Goal: Check status

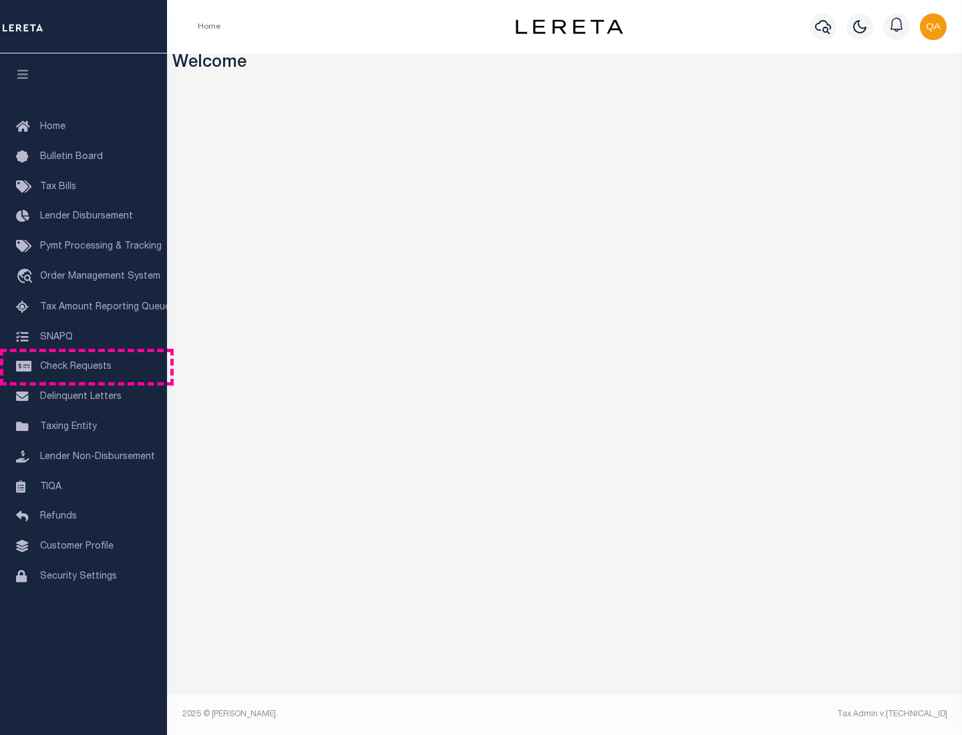
click at [83, 367] on span "Check Requests" at bounding box center [75, 366] width 71 height 9
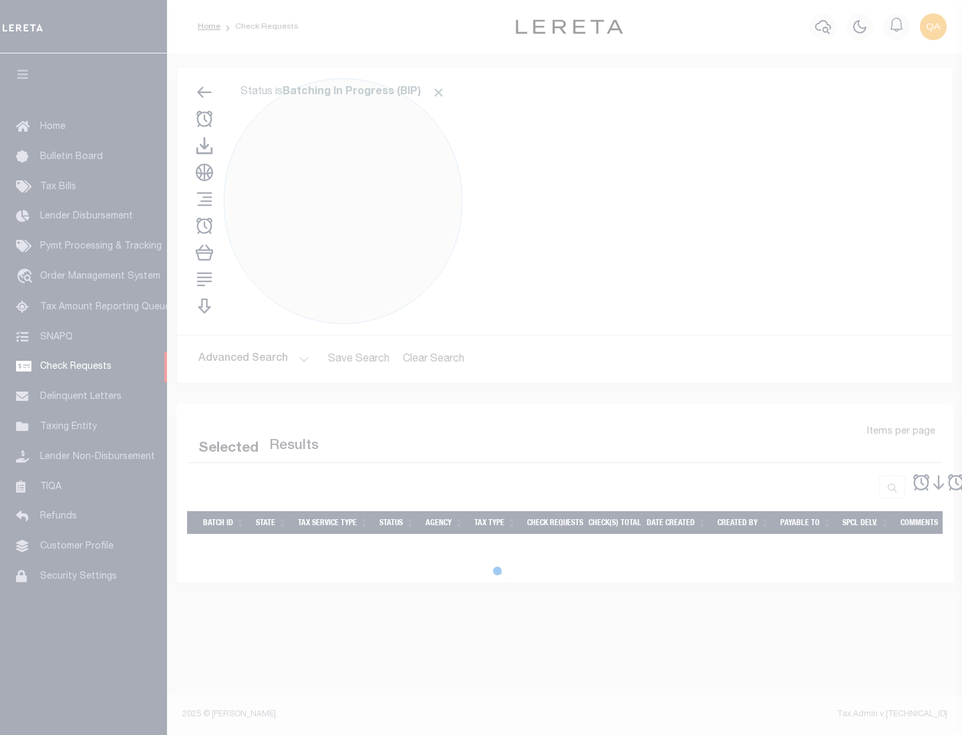
select select "50"
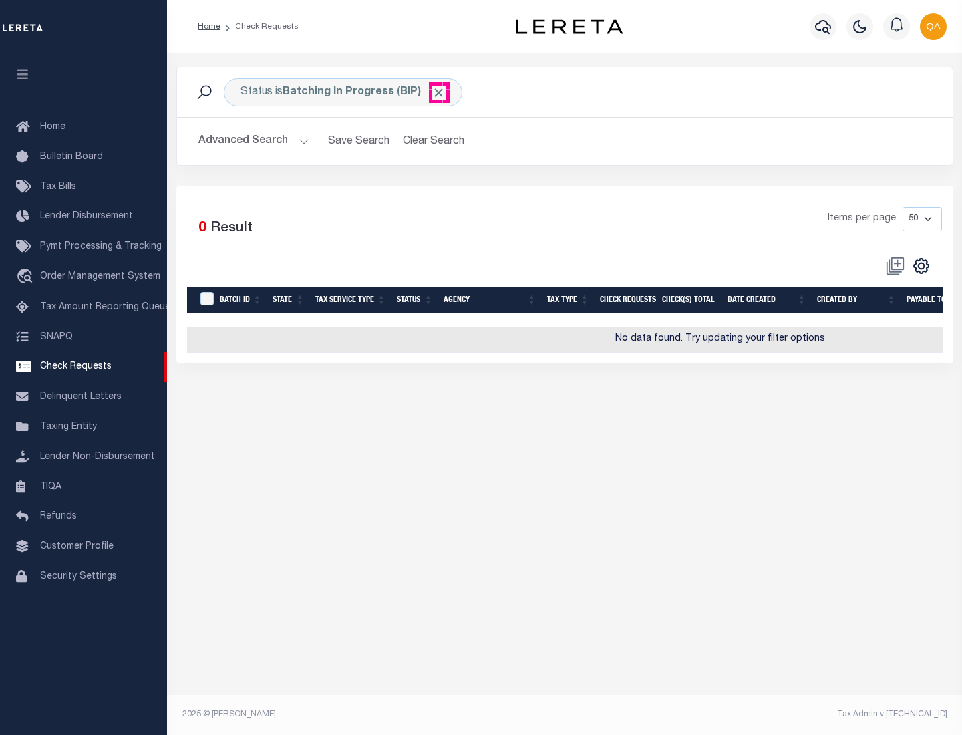
click at [439, 92] on span "Click to Remove" at bounding box center [438, 92] width 14 height 14
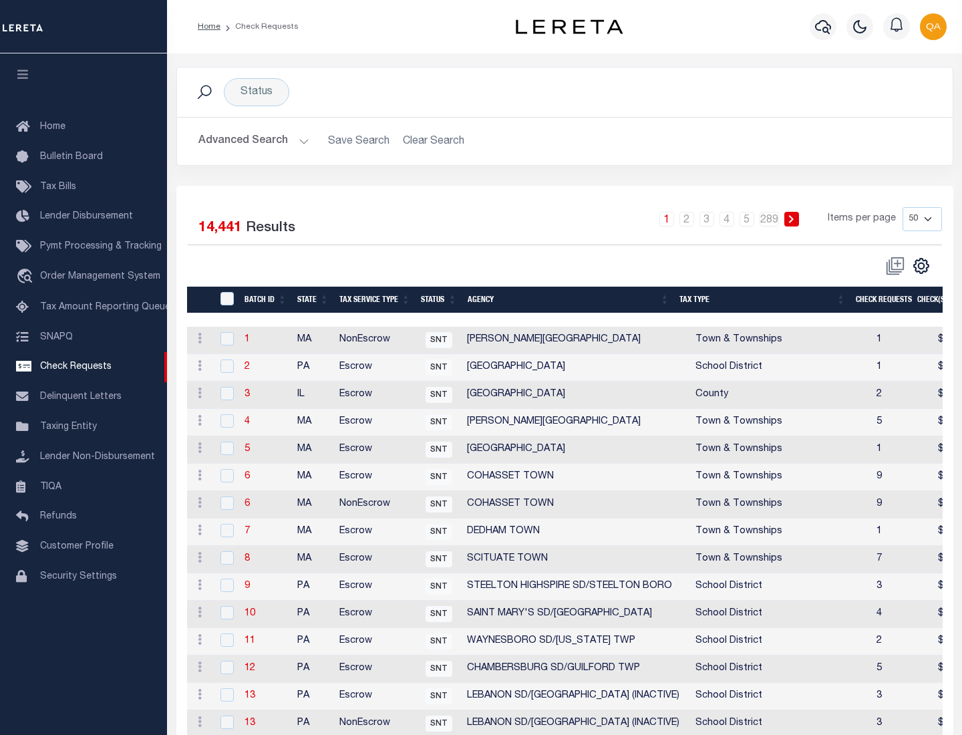
scroll to position [644, 0]
